Goal: Find specific page/section: Find specific page/section

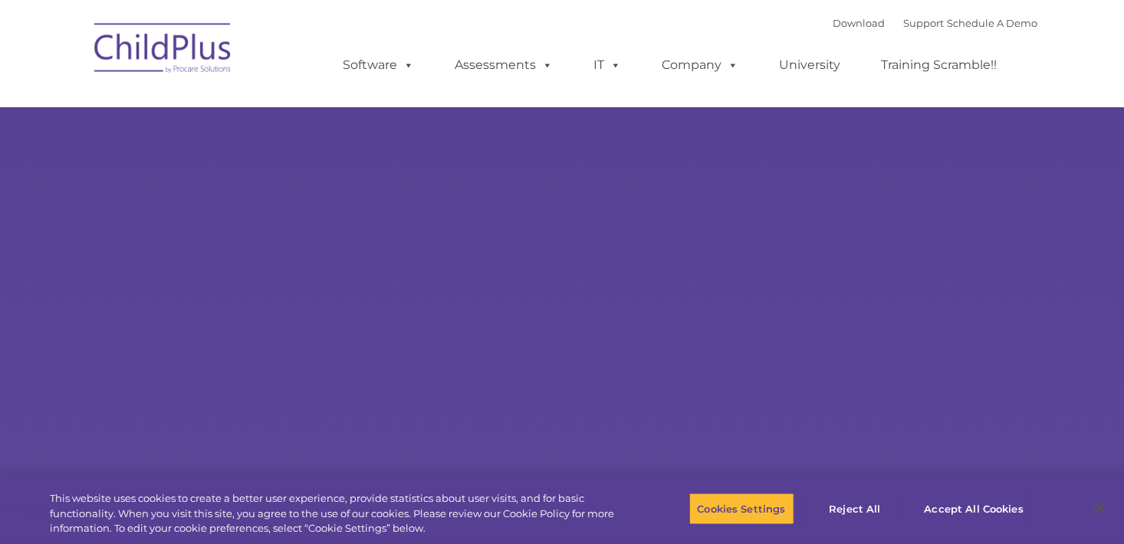
type input ""
select select "MEDIUM"
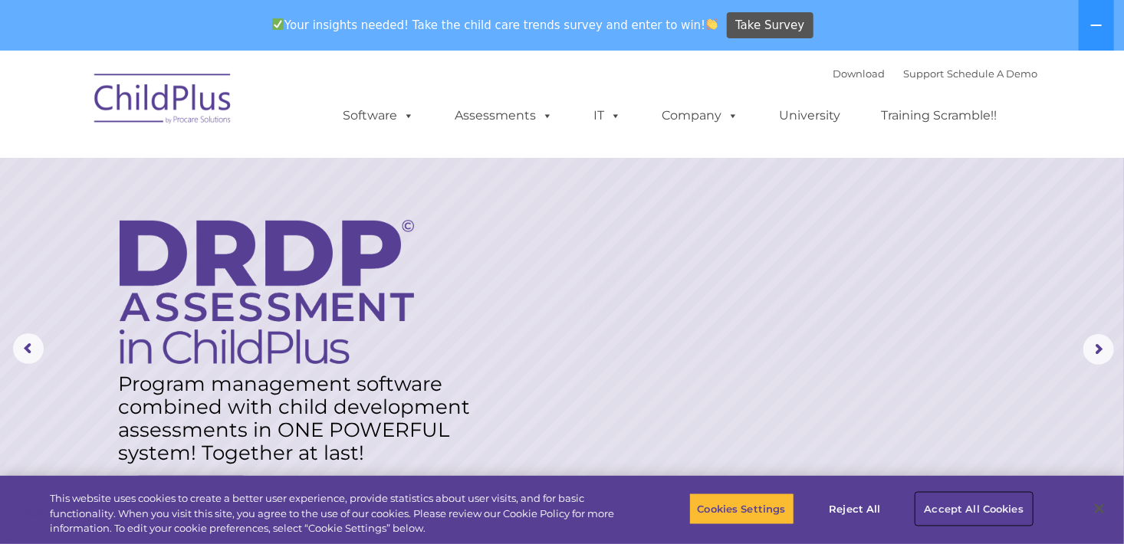
click at [1000, 504] on button "Accept All Cookies" at bounding box center [974, 509] width 116 height 32
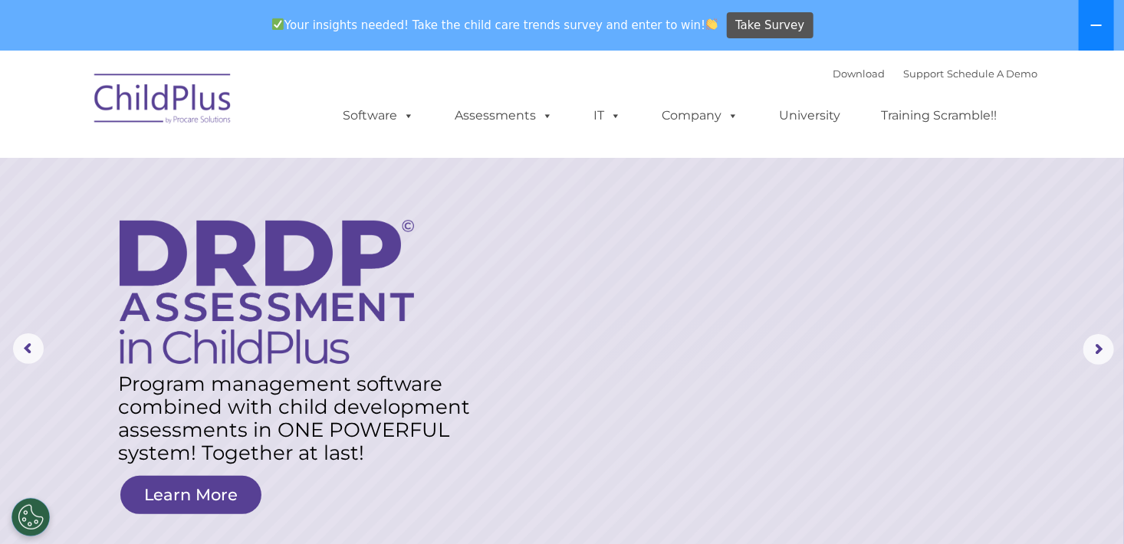
click at [1087, 25] on button at bounding box center [1096, 25] width 35 height 51
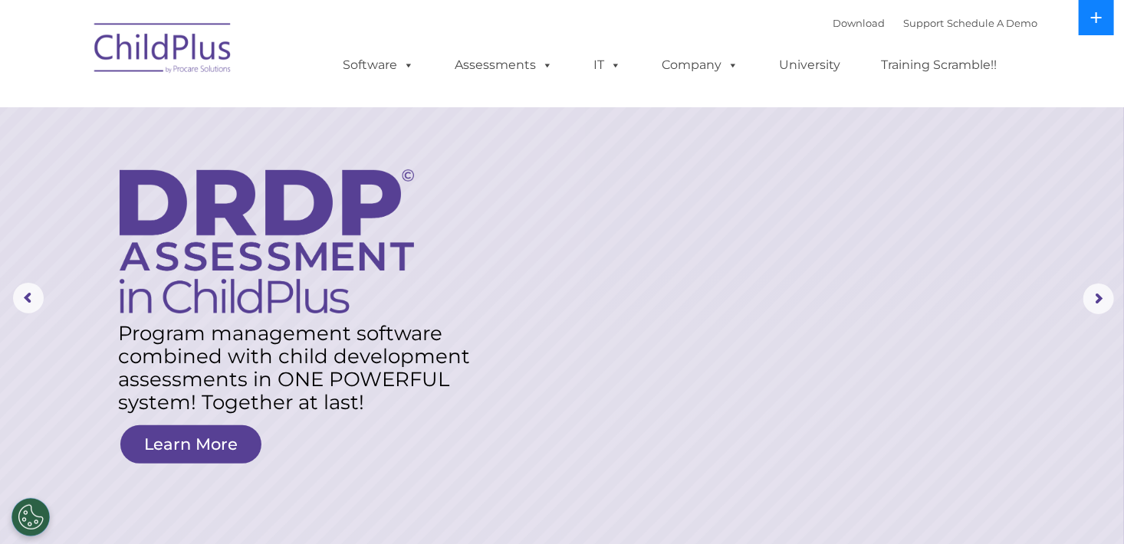
click at [1087, 25] on button at bounding box center [1096, 17] width 35 height 35
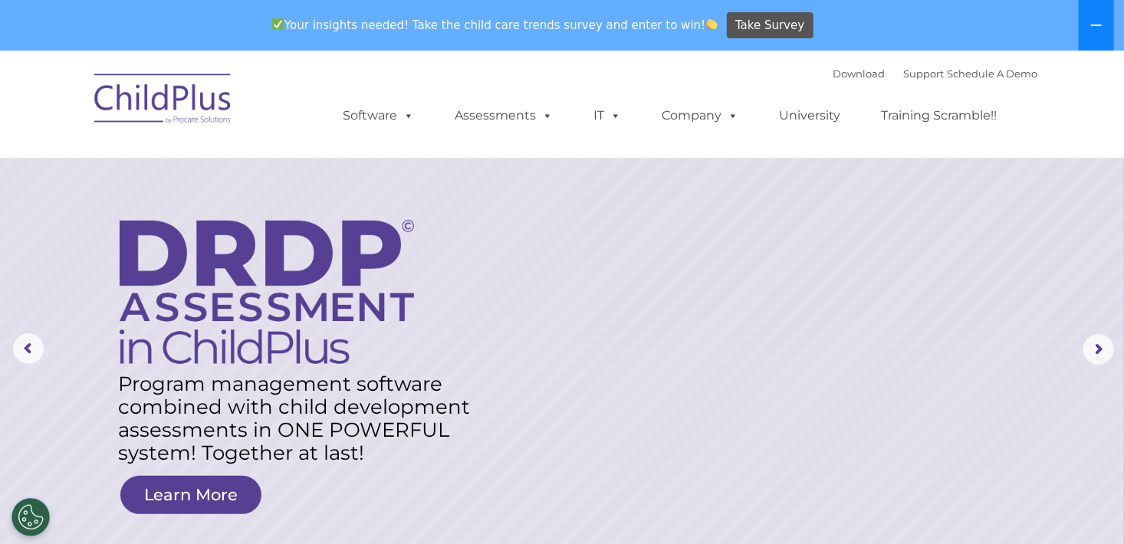
click at [1087, 25] on button at bounding box center [1096, 25] width 35 height 51
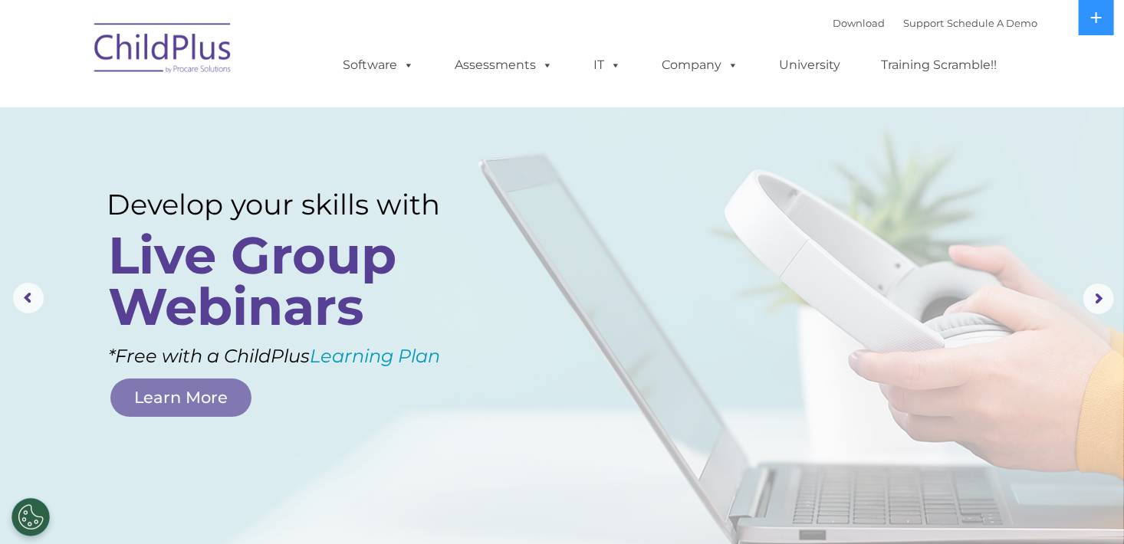
click at [1001, 268] on rs-layer at bounding box center [562, 299] width 1124 height 598
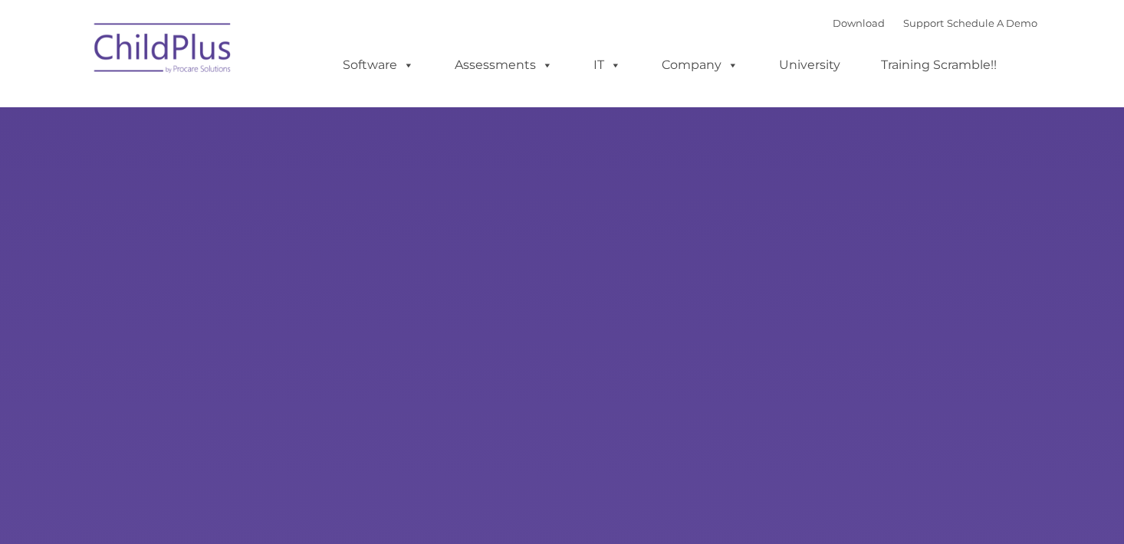
select select "MEDIUM"
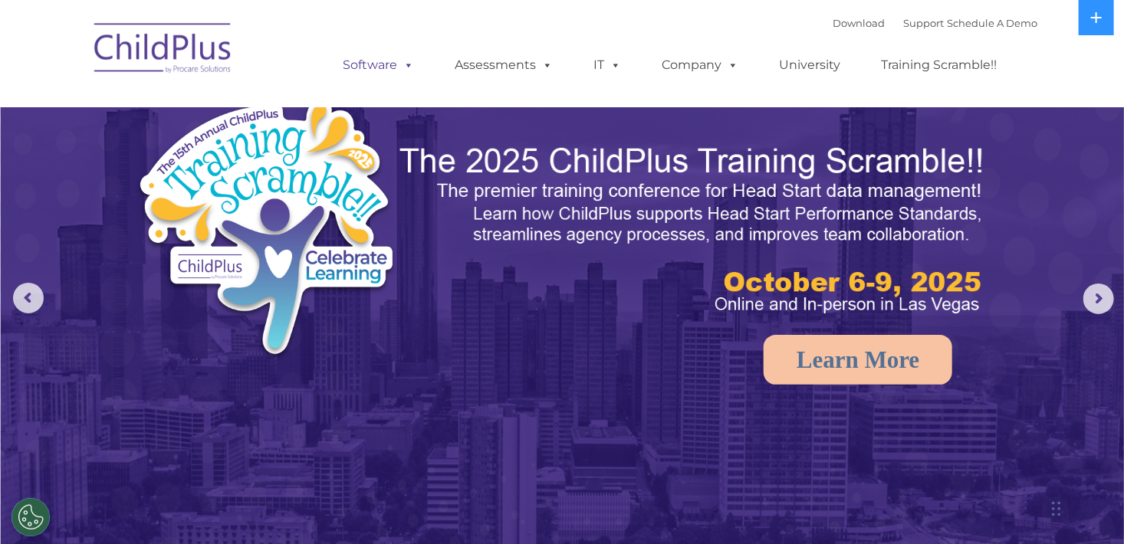
click at [396, 64] on link "Software" at bounding box center [378, 65] width 102 height 31
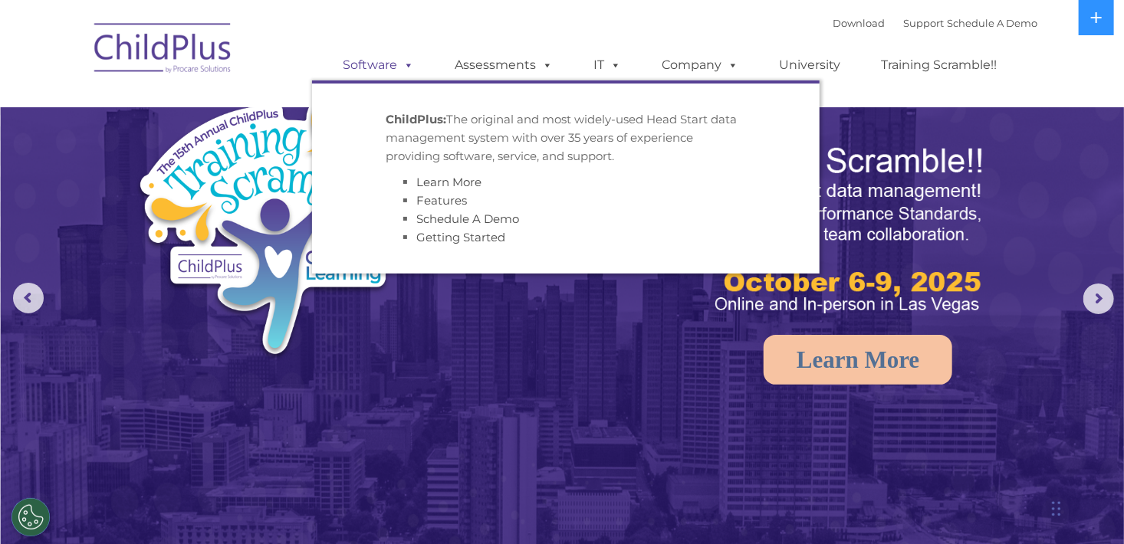
click at [404, 69] on span at bounding box center [405, 65] width 17 height 15
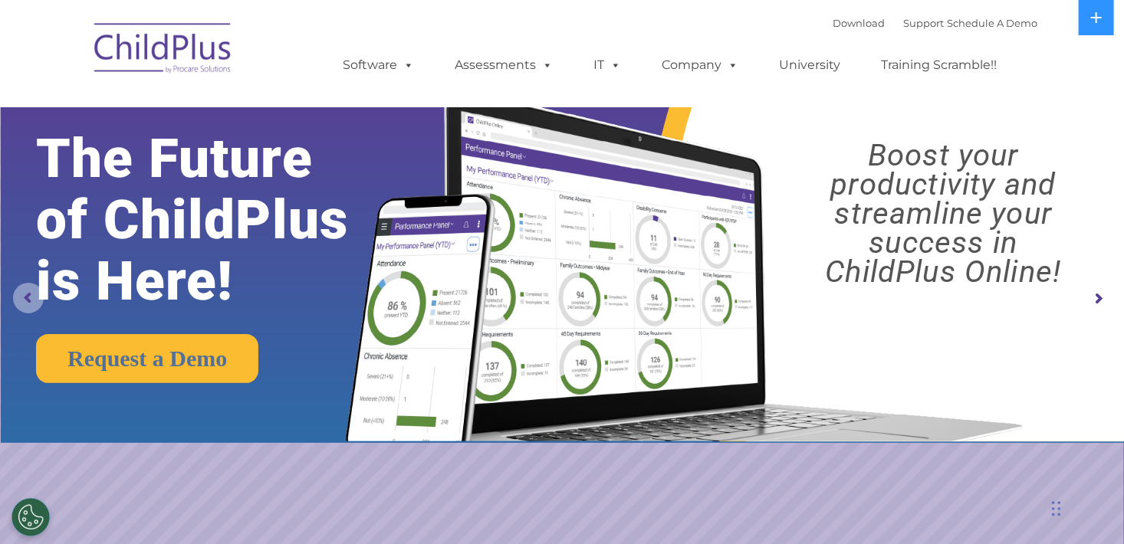
click at [35, 297] on rs-arrow at bounding box center [28, 298] width 31 height 31
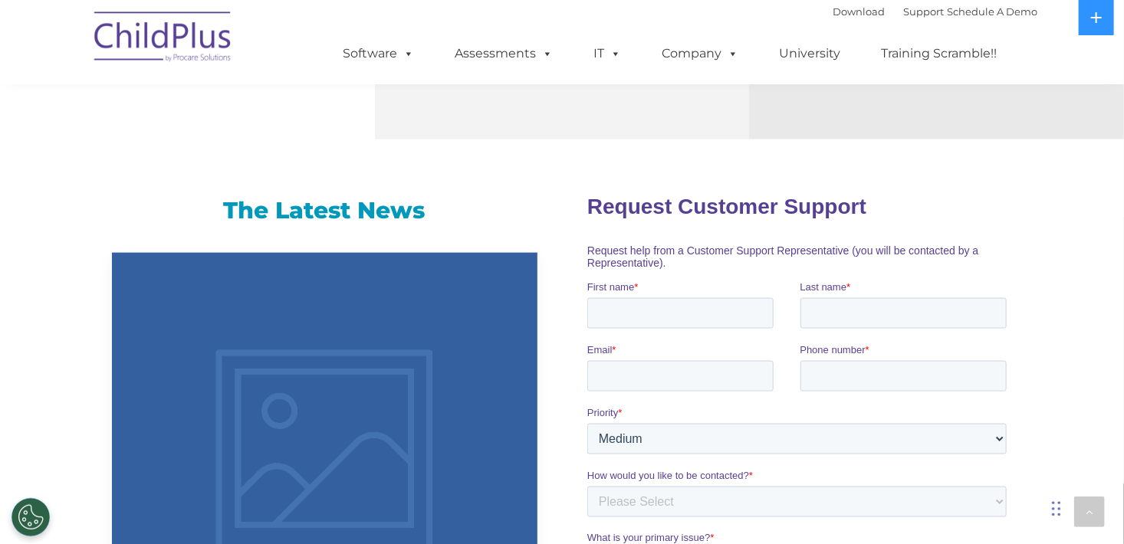
scroll to position [889, 0]
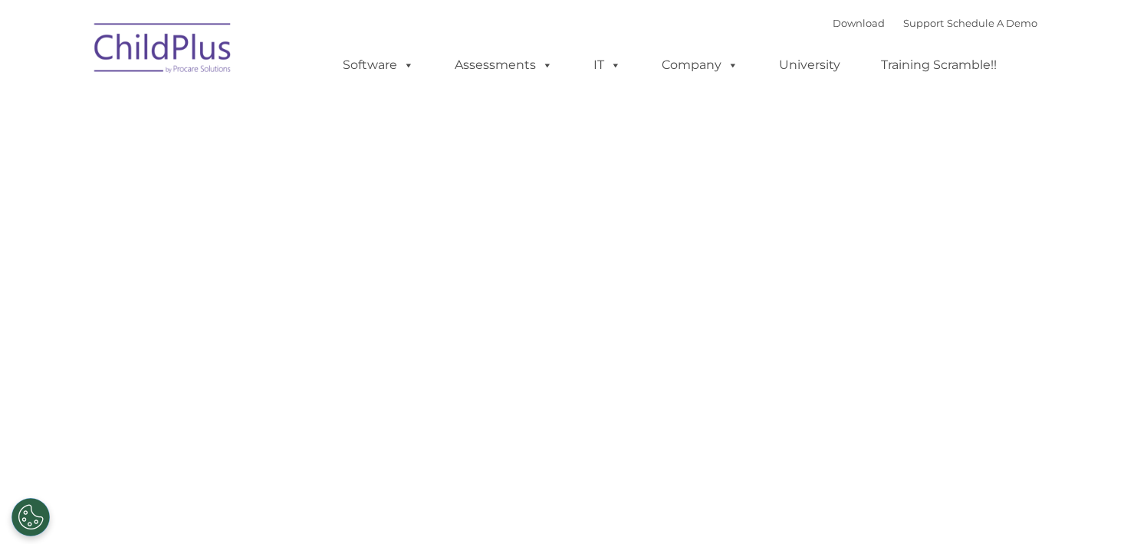
type input ""
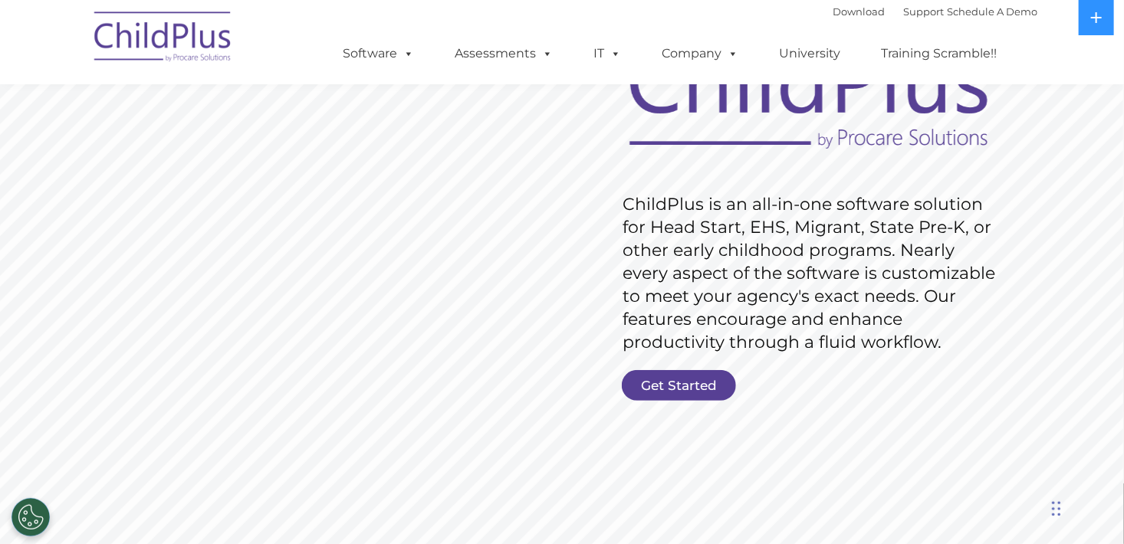
scroll to position [155, 0]
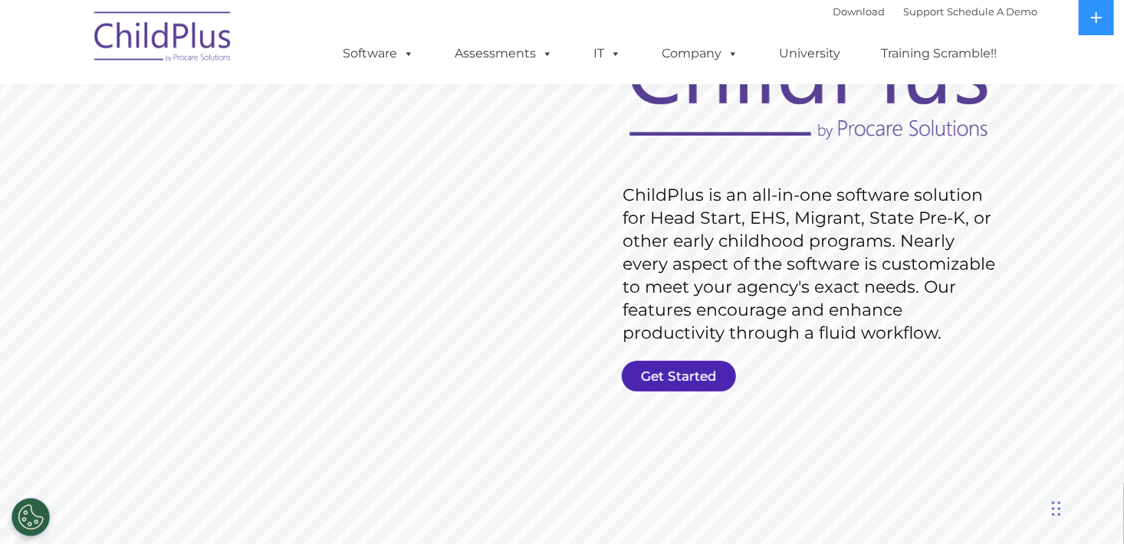
click at [712, 373] on link "Get Started" at bounding box center [679, 376] width 114 height 31
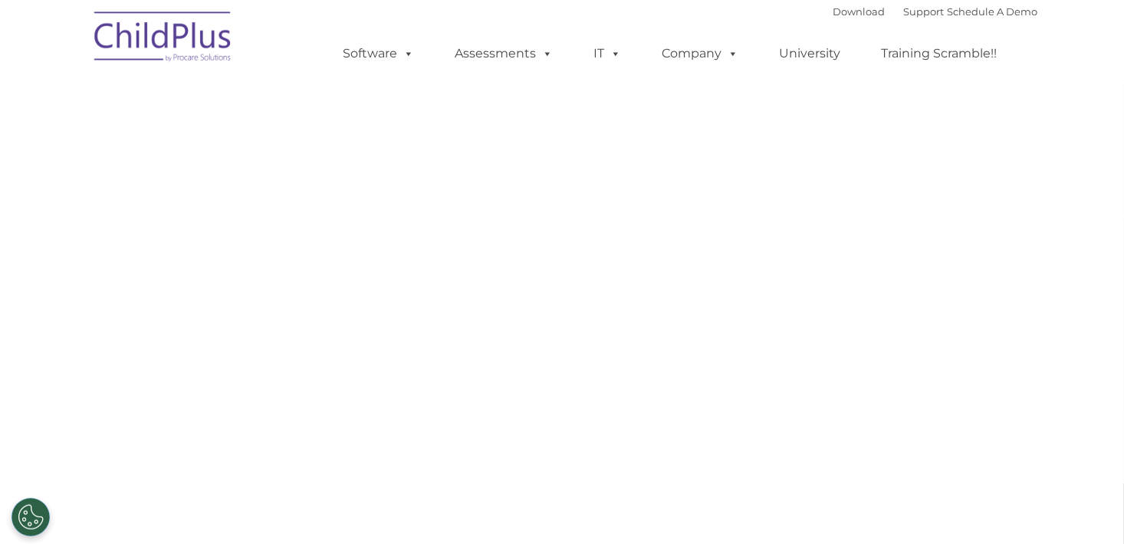
select select "MEDIUM"
